Goal: Obtain resource: Obtain resource

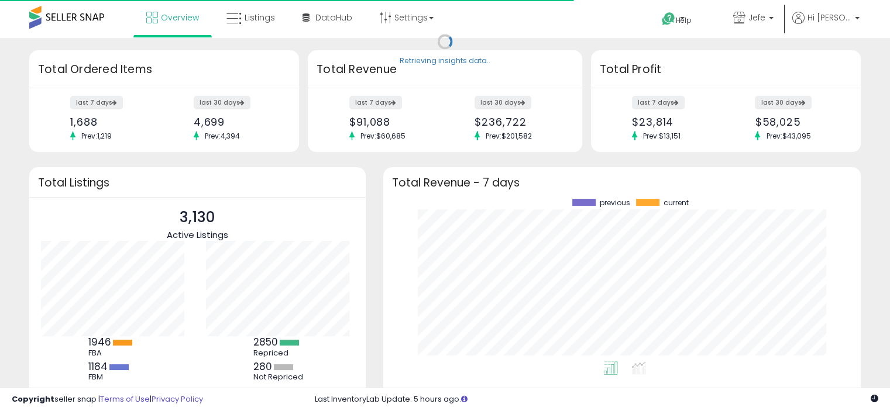
scroll to position [162, 454]
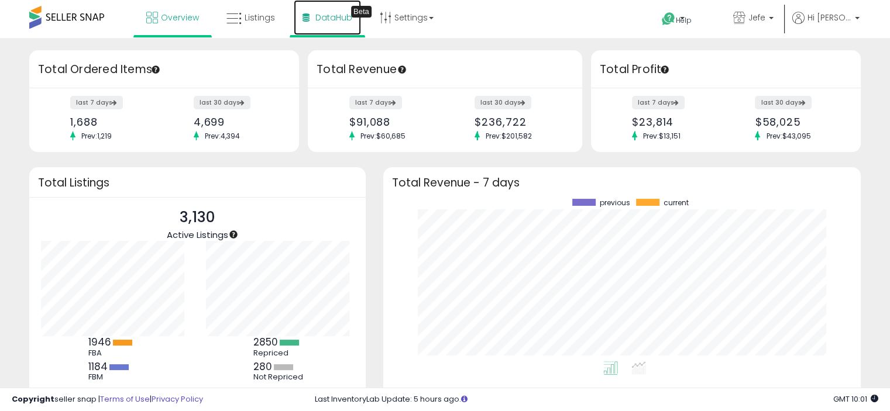
click at [337, 17] on span "DataHub" at bounding box center [333, 18] width 37 height 12
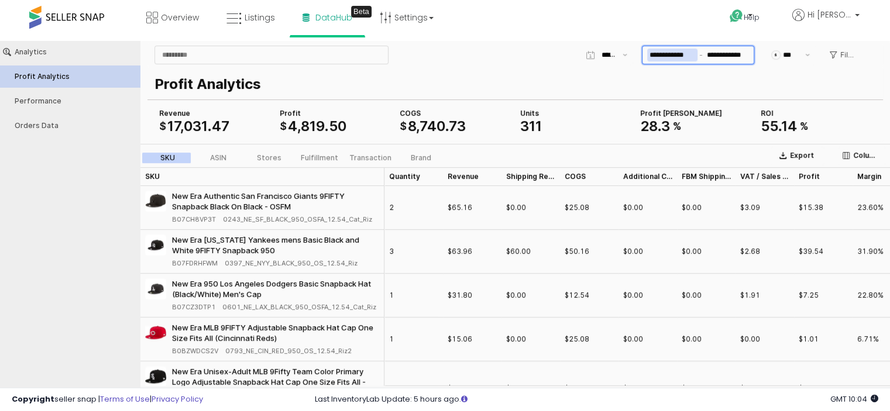
click at [677, 54] on input "**********" at bounding box center [672, 55] width 50 height 13
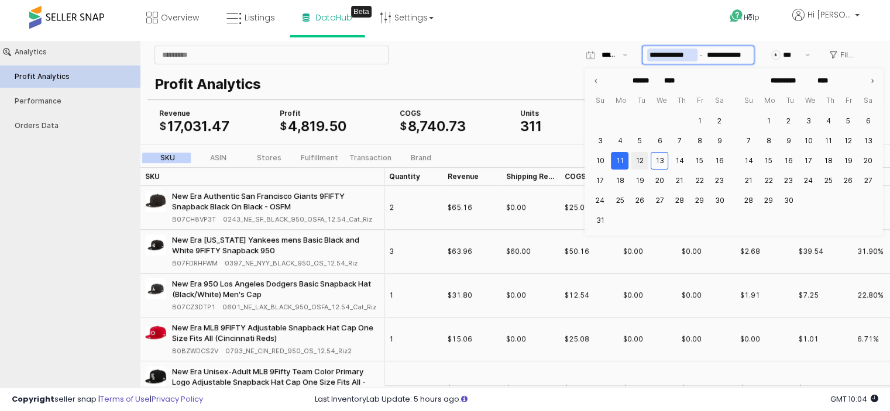
click at [641, 159] on button "12" at bounding box center [640, 161] width 18 height 18
type input "**********"
click at [636, 160] on button "12" at bounding box center [640, 161] width 18 height 18
type input "**********"
click at [633, 27] on div "Help Contact Support Search Knowledge Hub Request a Feature Hi Jeffrey" at bounding box center [726, 25] width 294 height 50
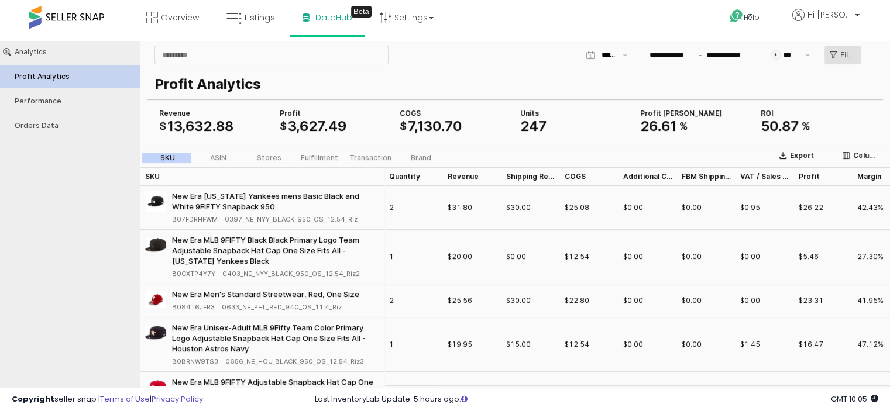
click at [836, 57] on div "Filters" at bounding box center [843, 55] width 26 height 18
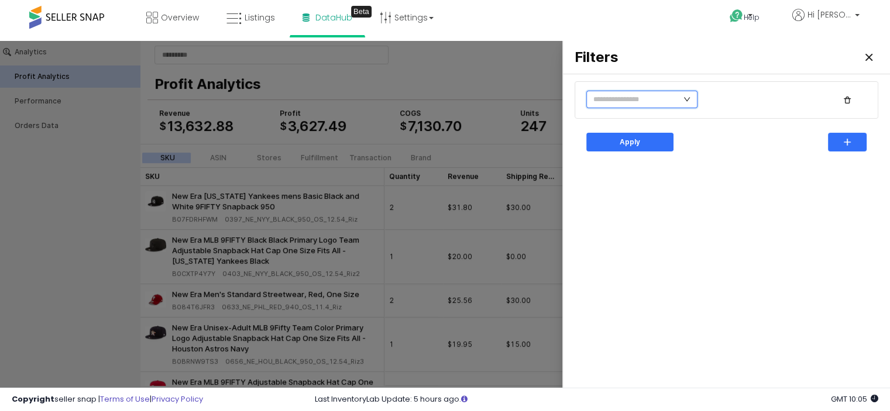
click at [636, 95] on input "text" at bounding box center [641, 100] width 111 height 18
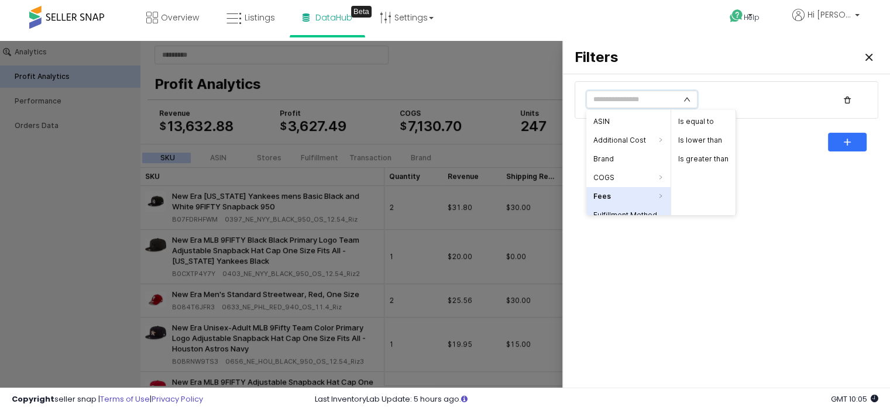
click at [618, 215] on li "Fulfillment Method" at bounding box center [628, 215] width 84 height 19
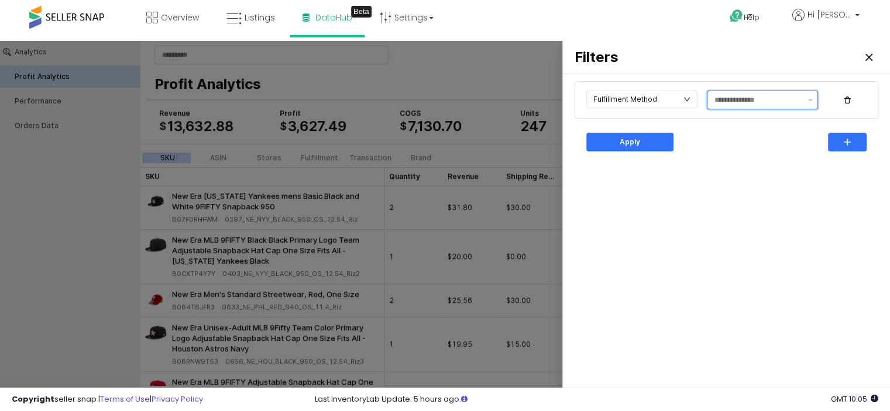
click at [762, 102] on input "text" at bounding box center [757, 100] width 87 height 12
click at [734, 141] on div "FBM" at bounding box center [759, 143] width 90 height 9
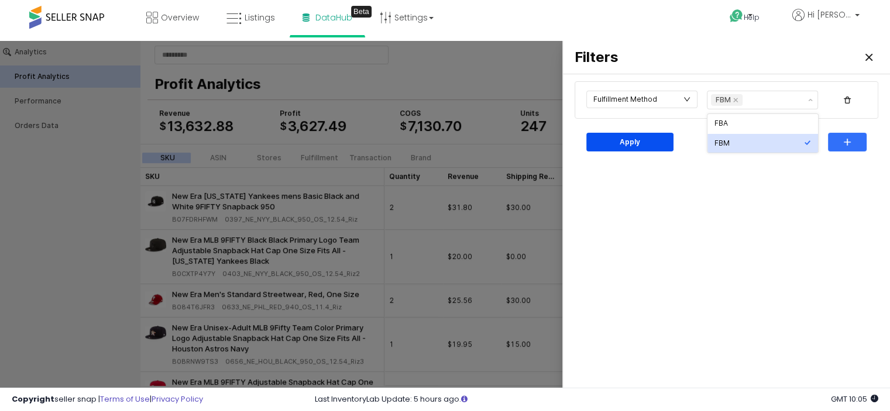
click at [644, 140] on div "Apply" at bounding box center [629, 142] width 77 height 18
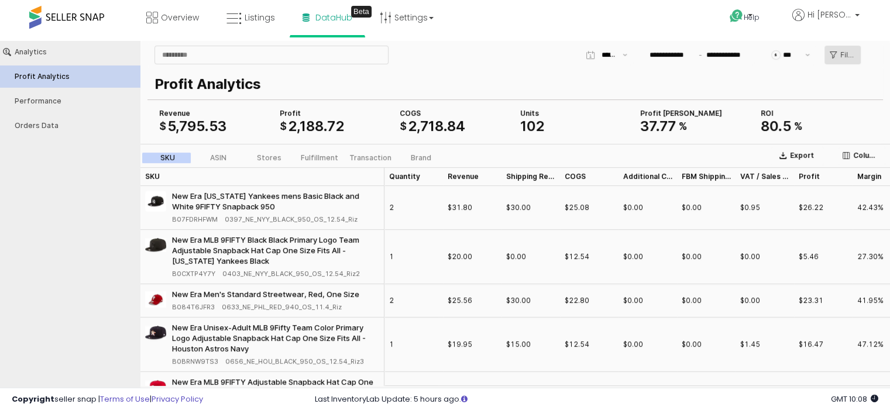
click at [840, 51] on p "Filters" at bounding box center [847, 54] width 15 height 9
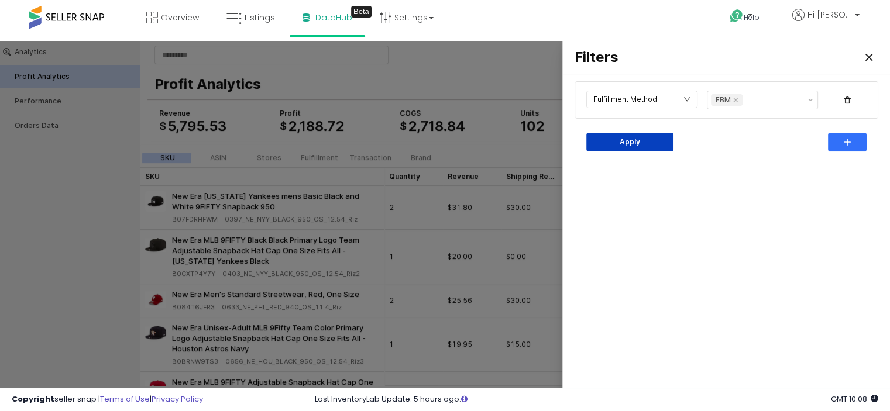
click at [634, 140] on p "Apply" at bounding box center [630, 141] width 20 height 9
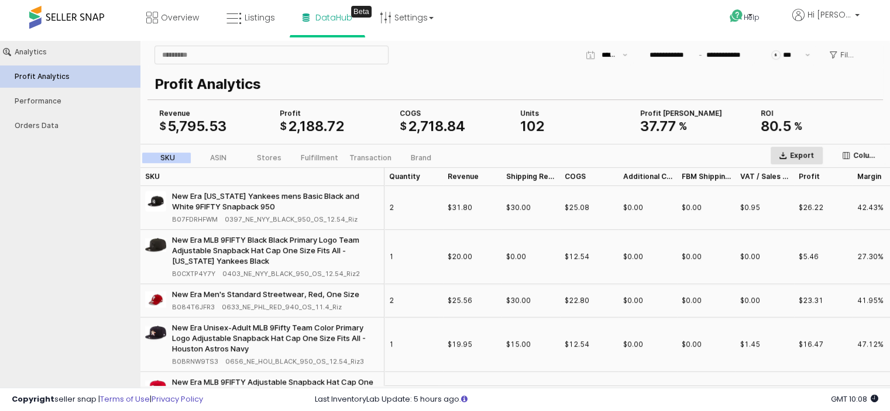
click at [797, 155] on p "Export" at bounding box center [802, 155] width 24 height 9
